Goal: Information Seeking & Learning: Learn about a topic

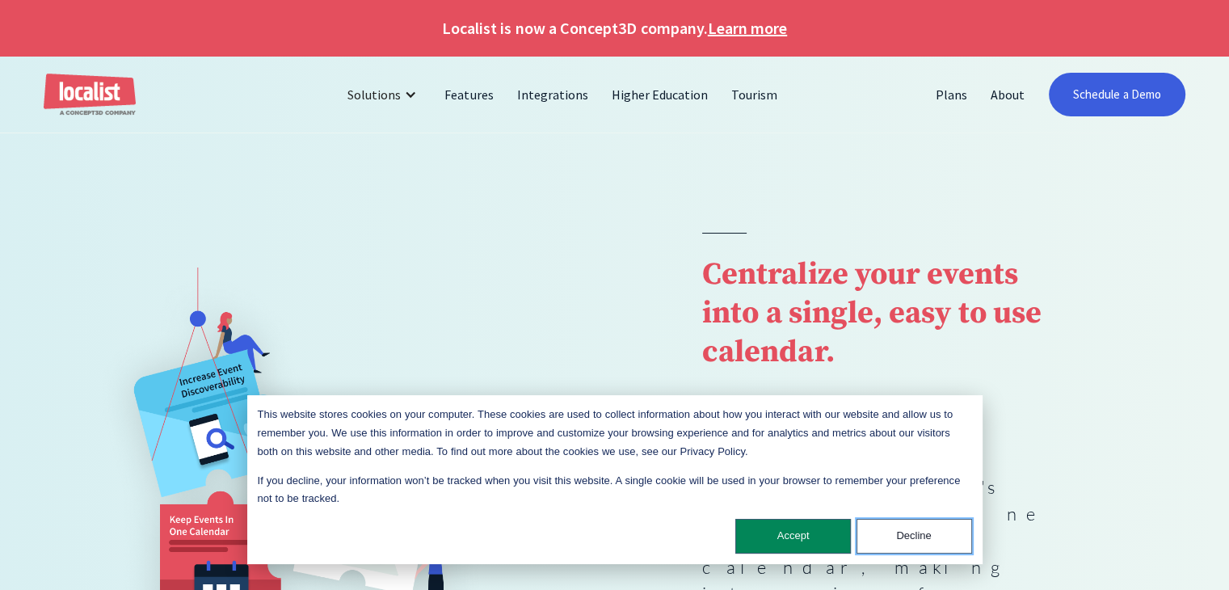
click at [918, 548] on button "Decline" at bounding box center [915, 536] width 116 height 35
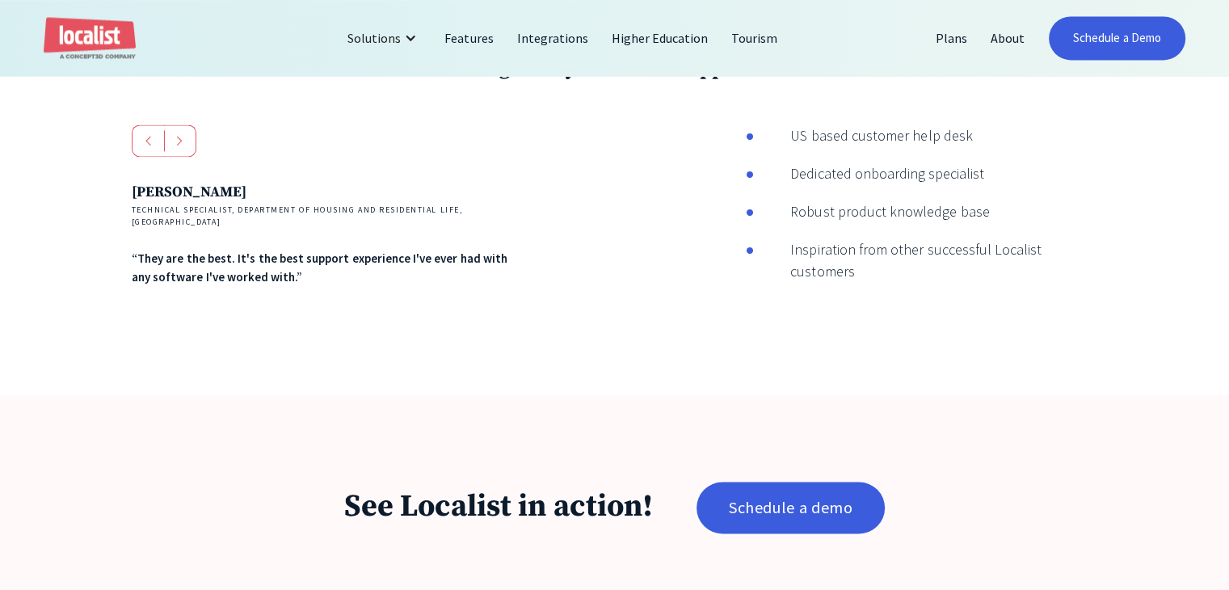
scroll to position [2845, 0]
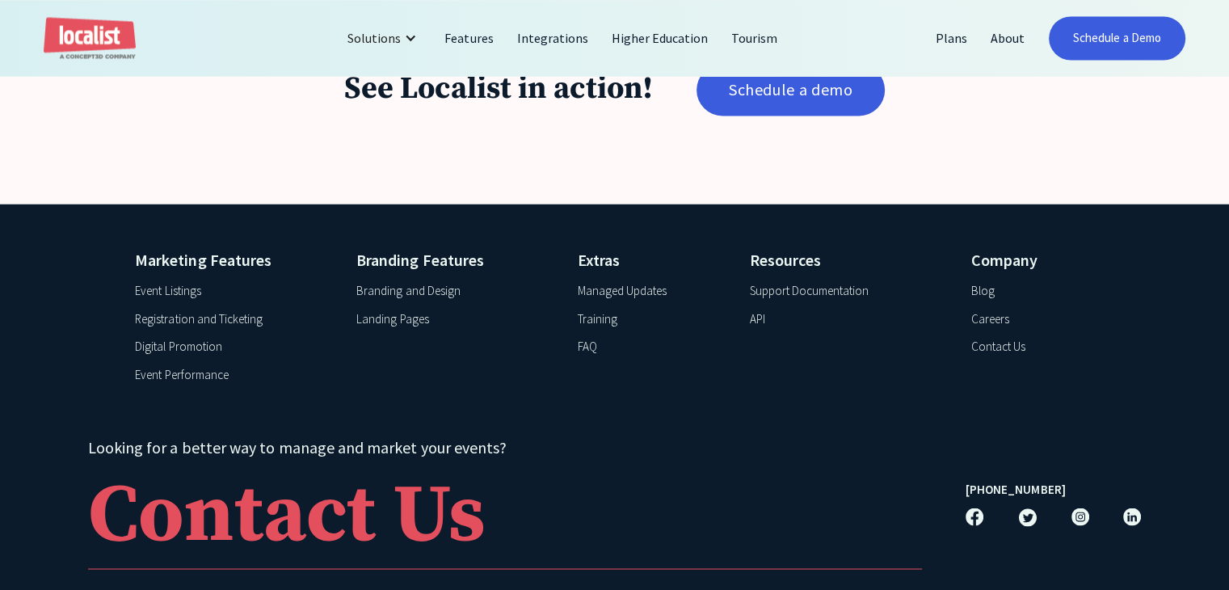
click at [986, 281] on div "Blog" at bounding box center [982, 290] width 23 height 19
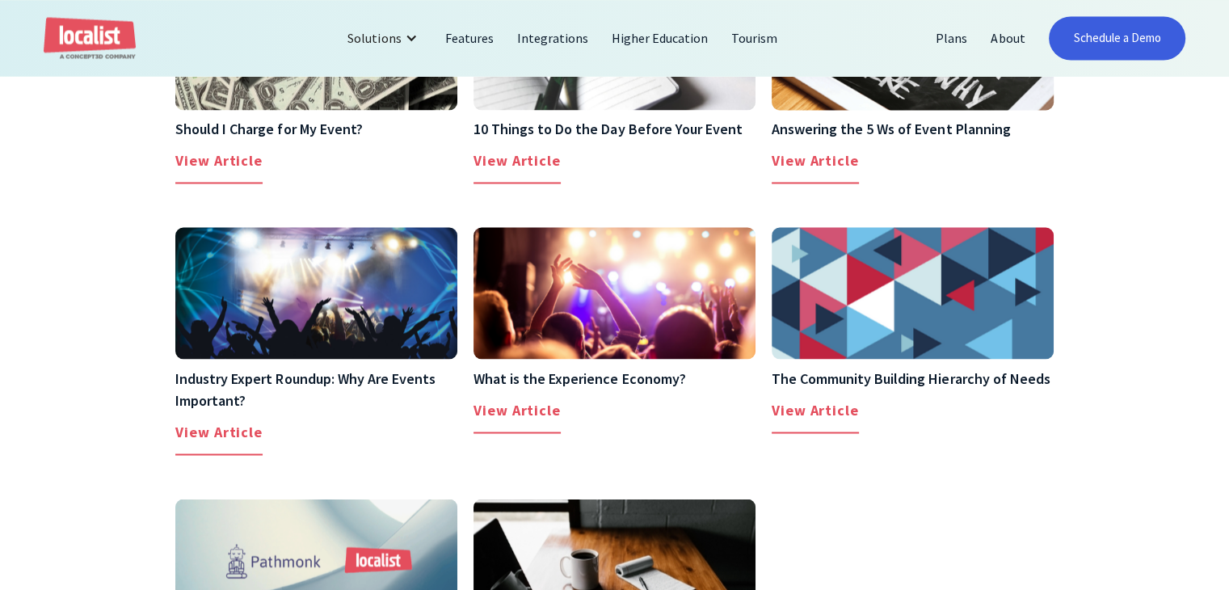
scroll to position [3480, 0]
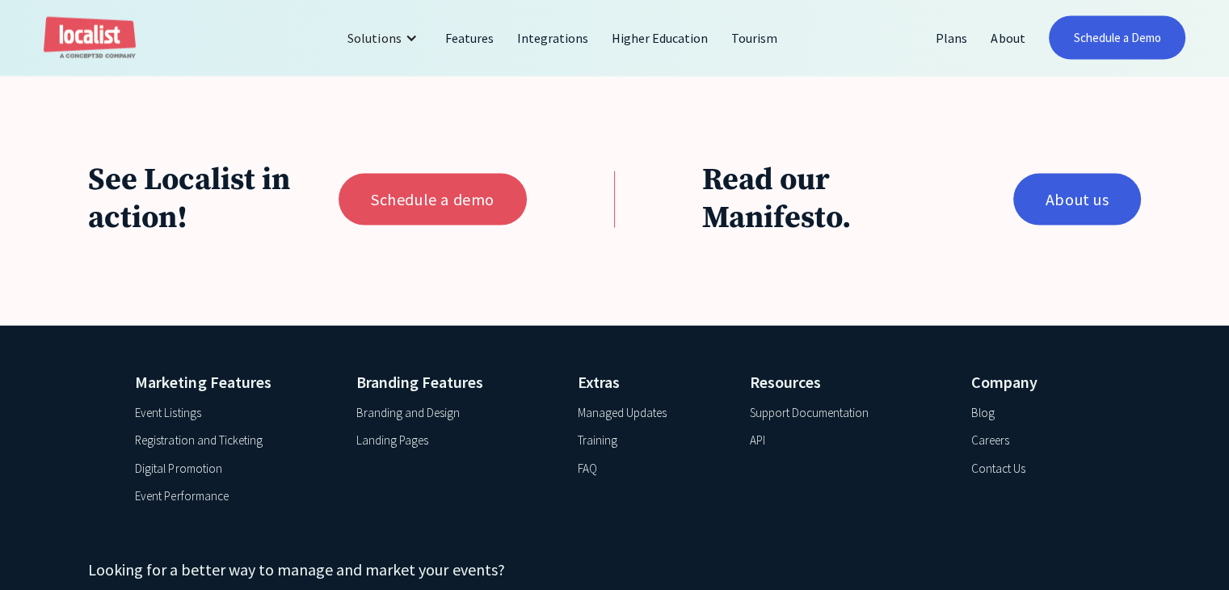
click at [981, 404] on div "Blog" at bounding box center [982, 413] width 23 height 19
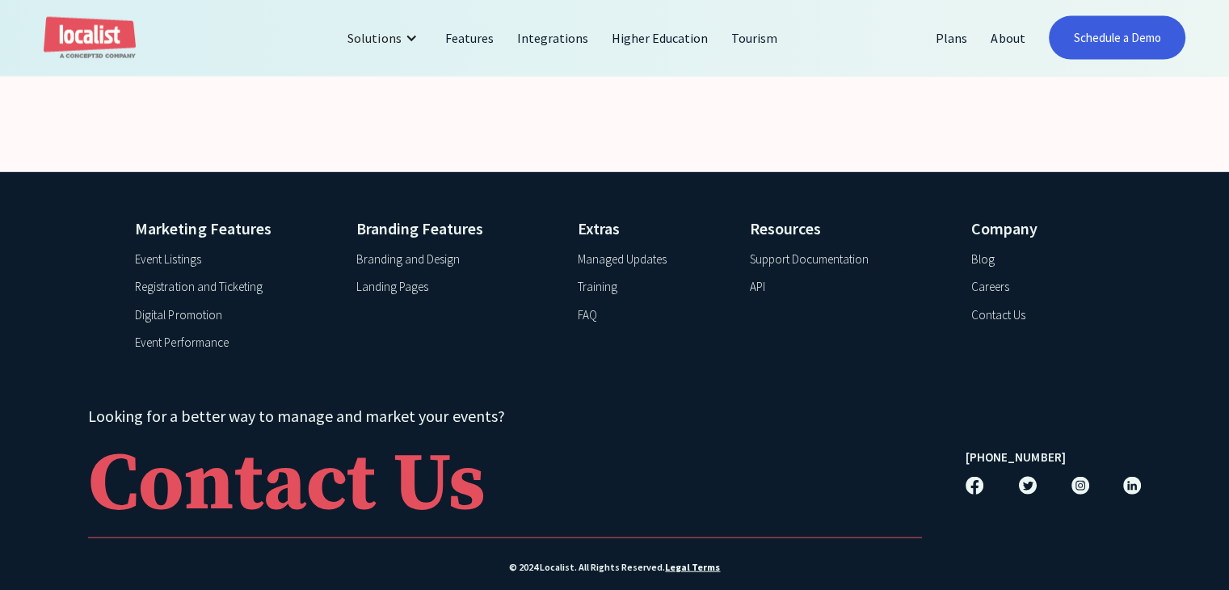
scroll to position [3642, 0]
